Goal: Entertainment & Leisure: Consume media (video, audio)

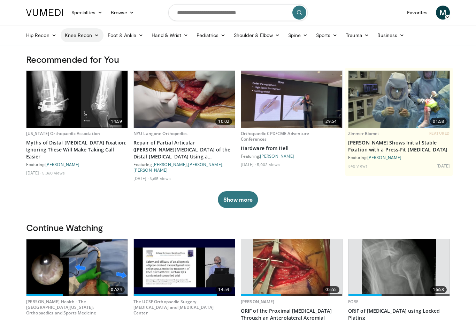
click at [85, 34] on link "Knee Recon" at bounding box center [82, 35] width 43 height 14
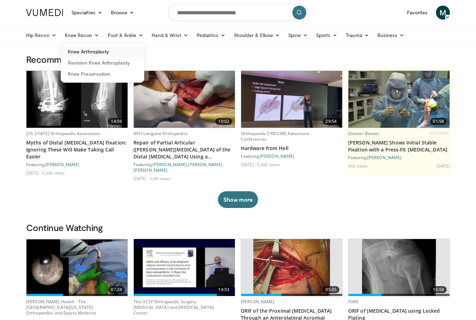
click at [99, 51] on link "Knee Arthroplasty" at bounding box center [102, 51] width 83 height 11
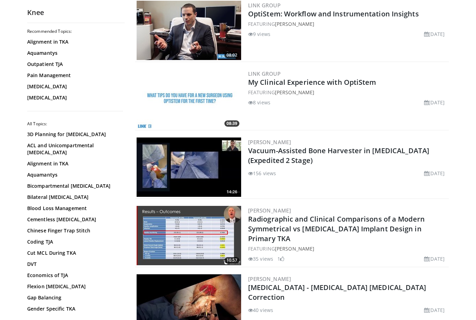
scroll to position [353, 0]
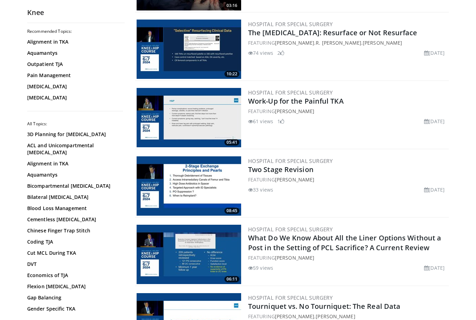
scroll to position [672, 0]
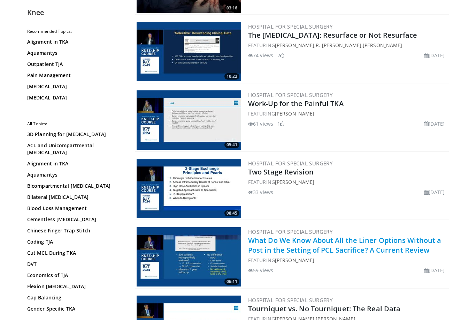
click at [427, 248] on link "What Do We Know About All the Liner Options Without a Post in the Setting of PC…" at bounding box center [344, 245] width 193 height 19
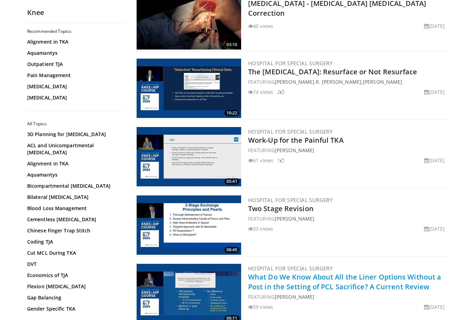
scroll to position [635, 0]
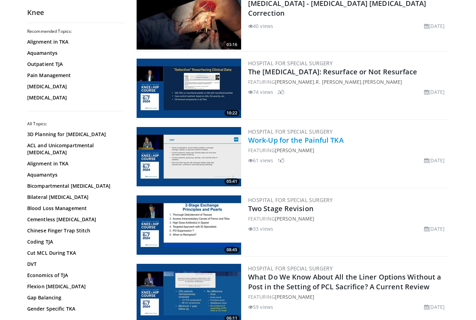
click at [336, 139] on link "Work-Up for the Painful TKA" at bounding box center [296, 139] width 96 height 9
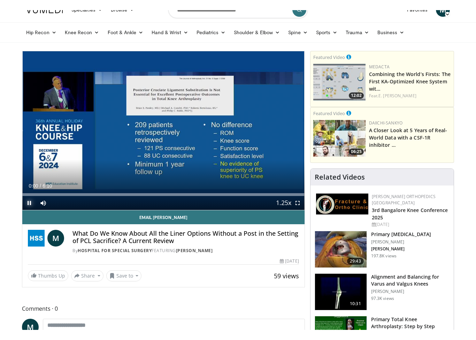
scroll to position [13, 0]
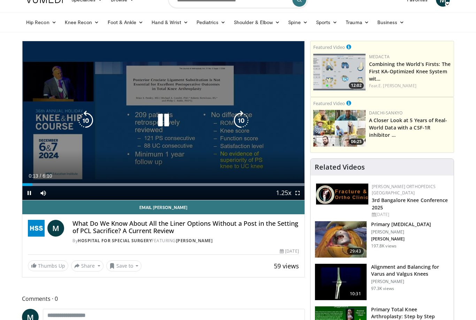
click at [164, 125] on icon "Video Player" at bounding box center [164, 121] width 20 height 20
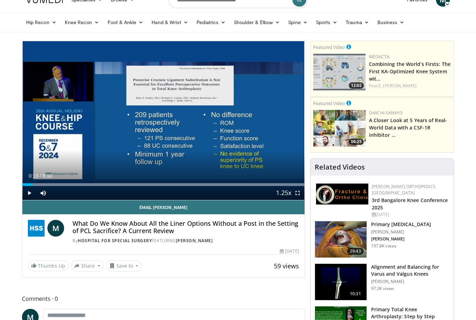
click at [200, 142] on div "10 seconds Tap to unmute" at bounding box center [163, 120] width 282 height 159
click at [165, 152] on div "10 seconds Tap to unmute" at bounding box center [163, 120] width 282 height 159
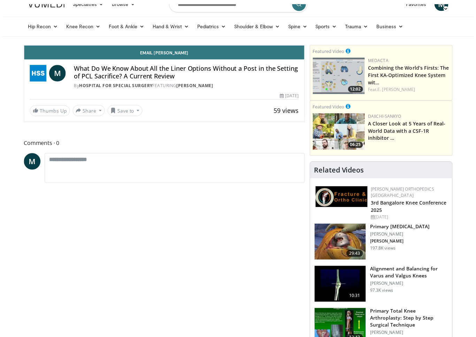
scroll to position [8, 0]
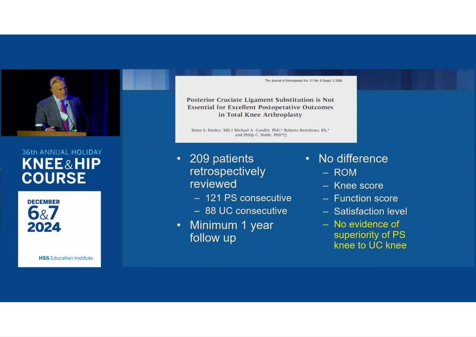
click at [254, 211] on div "10 seconds Tap to unmute" at bounding box center [238, 168] width 476 height 337
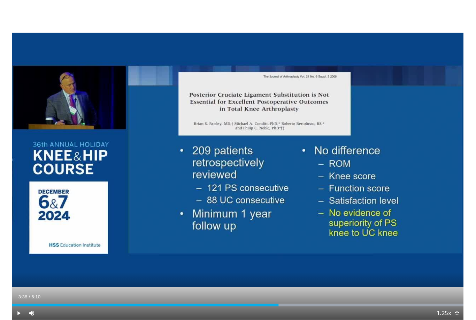
scroll to position [13, 0]
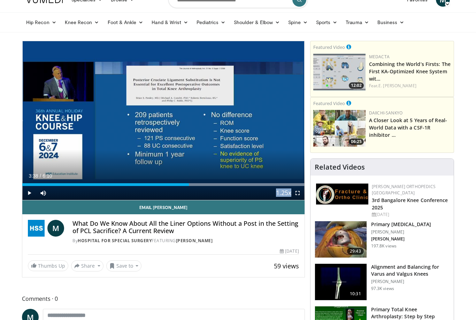
click at [253, 190] on div "Current Time 3:38 / Duration 6:10 Play Skip Backward Skip Forward Mute Loaded :…" at bounding box center [163, 193] width 282 height 14
click at [275, 135] on div "10 seconds Tap to unmute" at bounding box center [163, 120] width 282 height 159
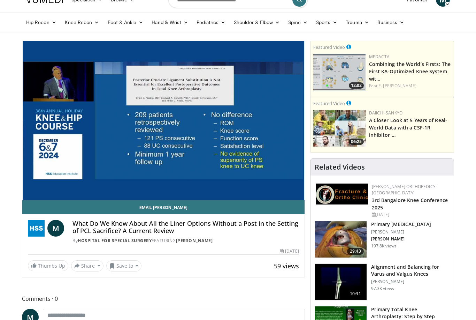
click at [247, 162] on div "10 seconds Tap to unmute" at bounding box center [163, 120] width 282 height 159
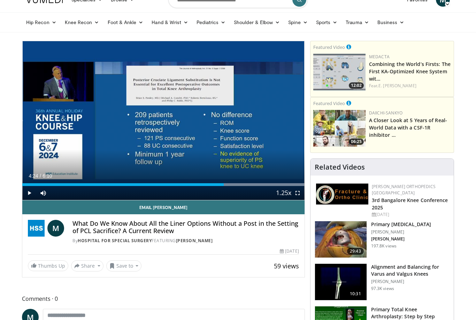
click at [221, 185] on div "Progress Bar" at bounding box center [123, 184] width 202 height 3
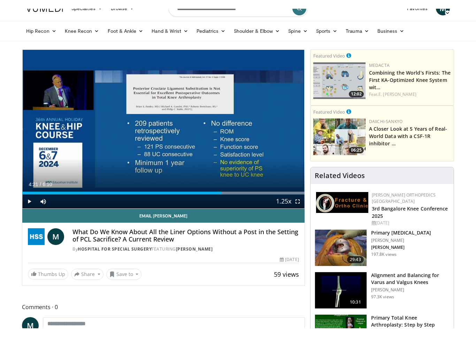
scroll to position [8, 0]
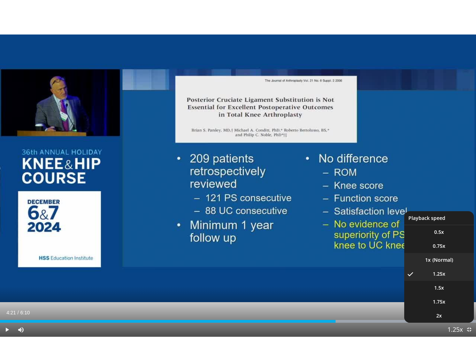
click at [448, 262] on li "1x" at bounding box center [440, 260] width 70 height 14
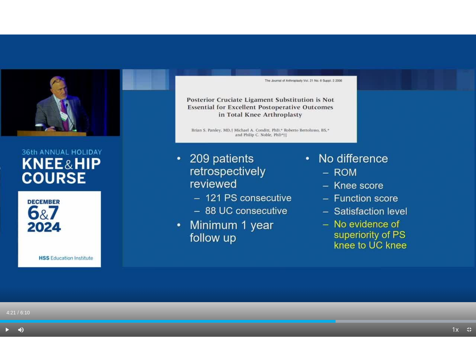
click at [7, 319] on span "Video Player" at bounding box center [7, 330] width 14 height 14
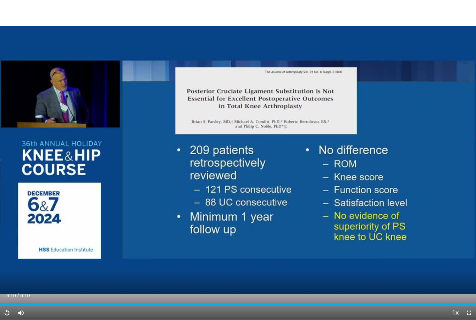
scroll to position [50, 0]
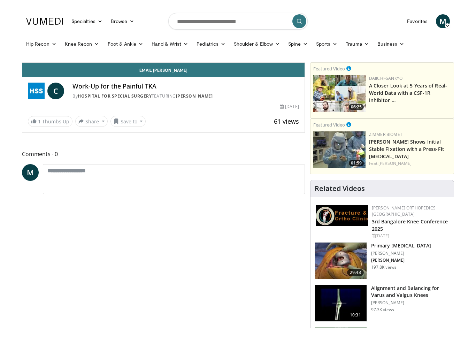
scroll to position [8, 0]
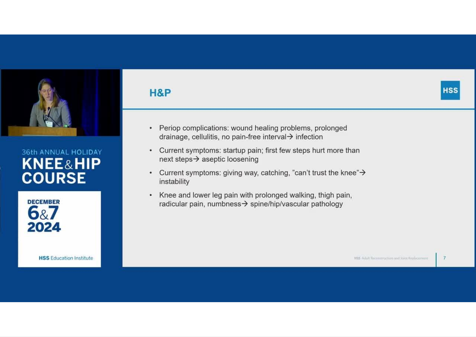
click at [235, 227] on div "10 seconds Tap to unmute" at bounding box center [238, 168] width 476 height 337
